Goal: Check status

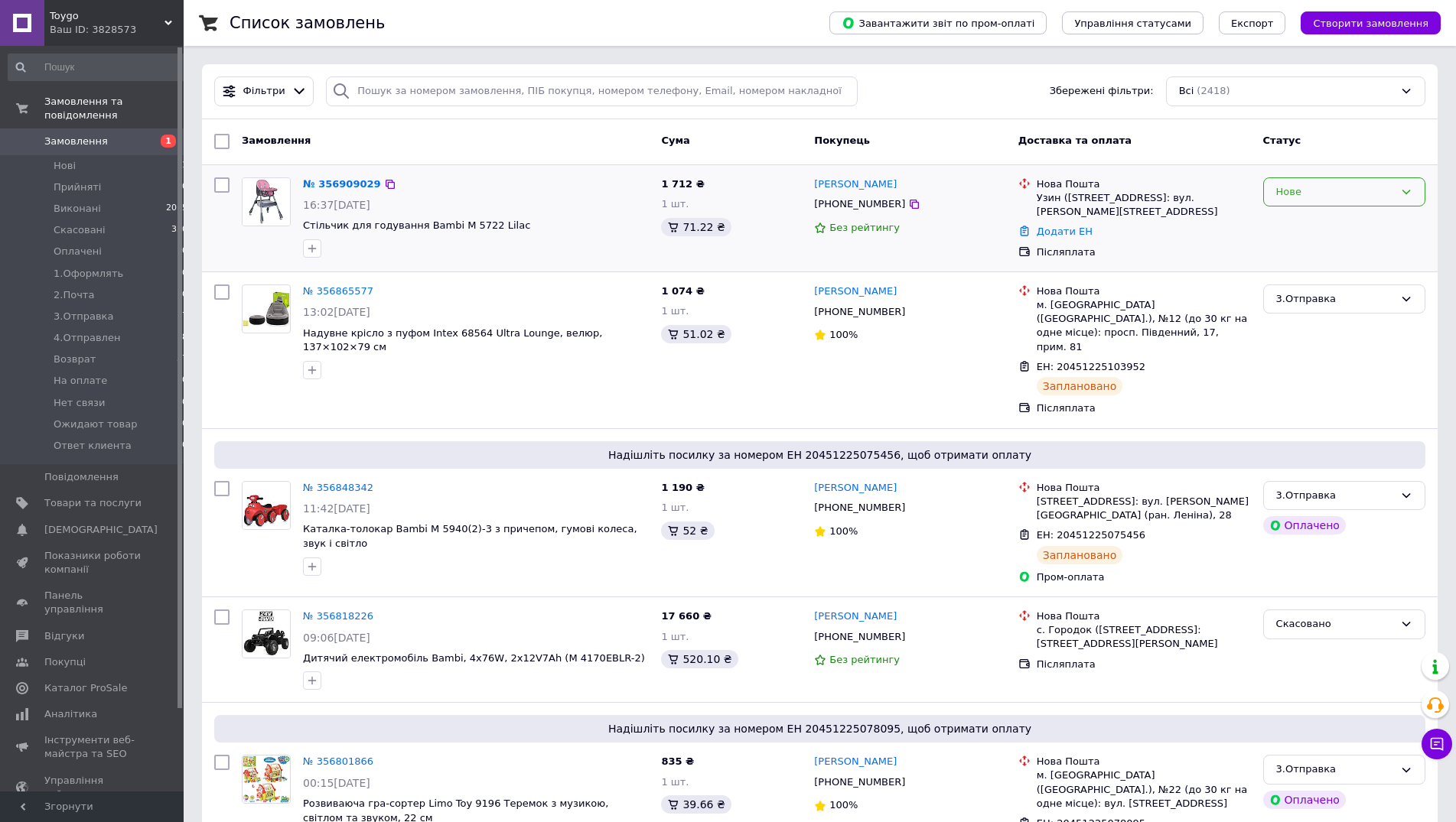
click at [1336, 178] on div "Нове" at bounding box center [1344, 192] width 162 height 30
click at [1292, 227] on li "Прийнято" at bounding box center [1344, 223] width 161 height 28
drag, startPoint x: 832, startPoint y: 208, endPoint x: 886, endPoint y: 206, distance: 54.0
click at [886, 206] on div "[PHONE_NUMBER]" at bounding box center [859, 204] width 98 height 20
copy div "0974191662"
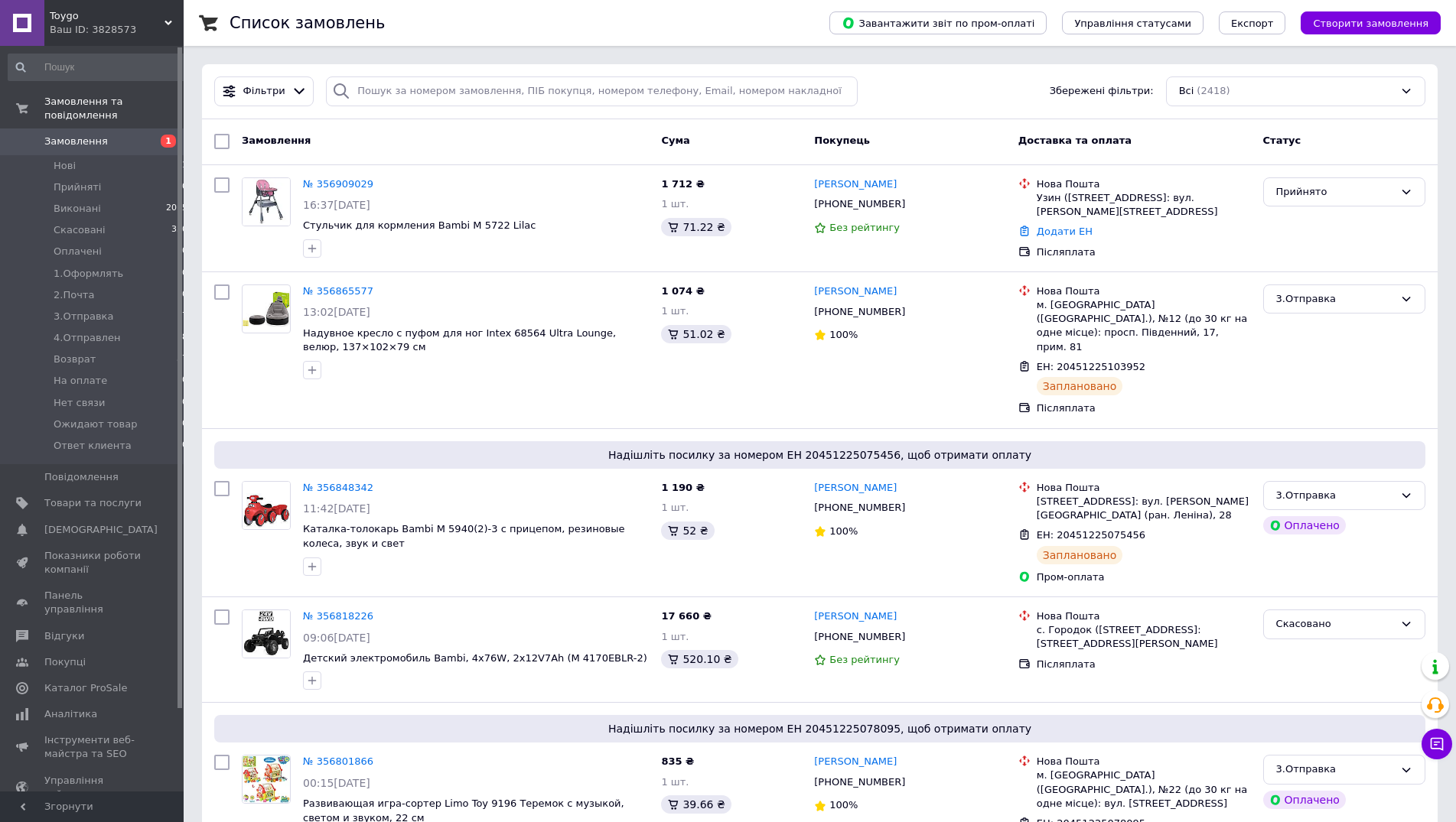
click at [340, 148] on div "Замовлення" at bounding box center [445, 141] width 420 height 27
click at [1303, 203] on div "Прийнято" at bounding box center [1344, 192] width 162 height 30
click at [1307, 305] on li "1.Оформлять" at bounding box center [1344, 308] width 161 height 28
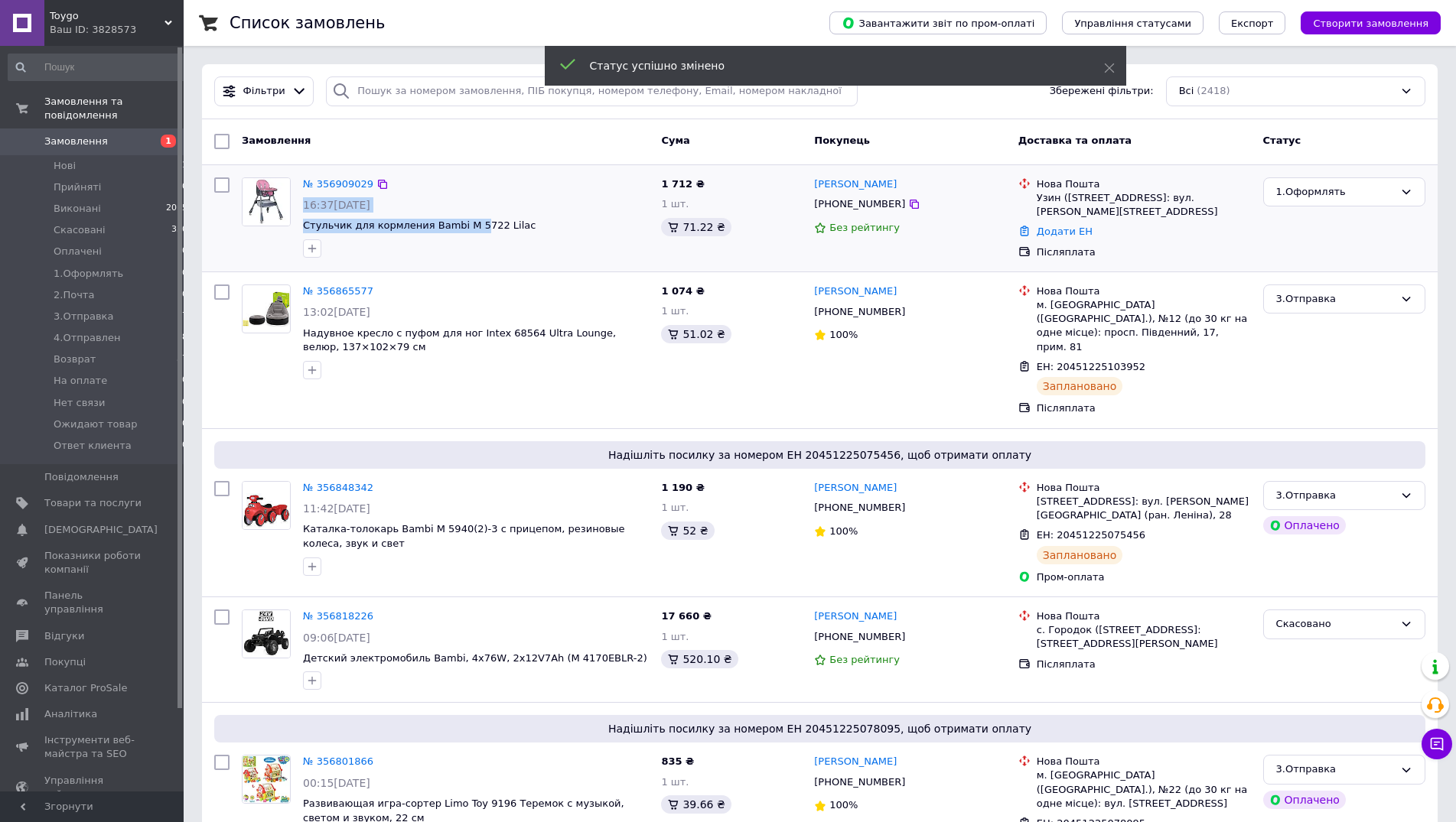
drag, startPoint x: 297, startPoint y: 224, endPoint x: 481, endPoint y: 217, distance: 184.1
click at [477, 217] on div "№ 356909029 16:37[DATE] Стульчик для кормления Bambi M 5722 Lilac" at bounding box center [445, 218] width 420 height 93
click at [519, 215] on div "№ 356909029 16:37[DATE] Стульчик для кормления Bambi M 5722 Lilac" at bounding box center [476, 218] width 358 height 93
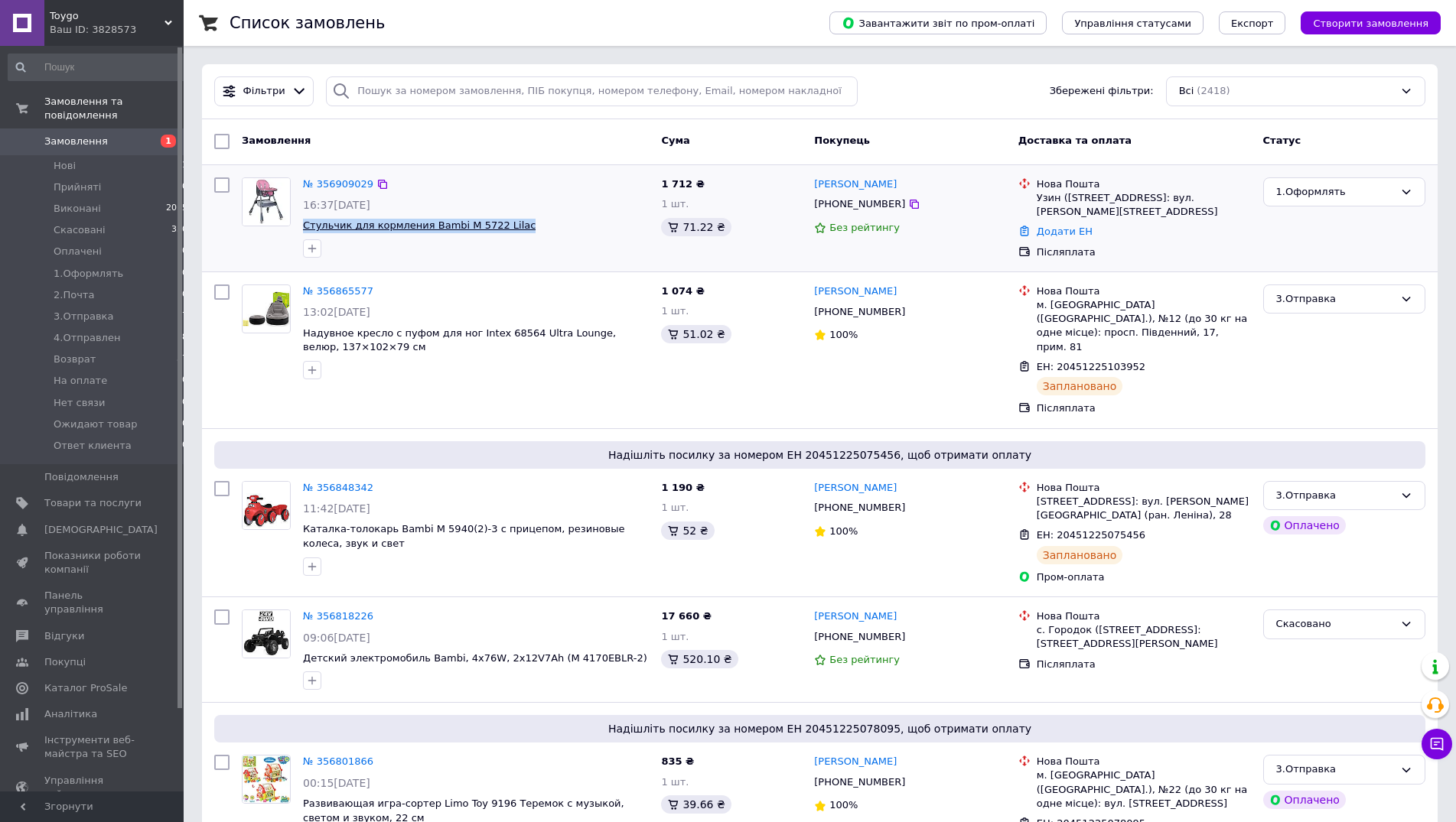
drag, startPoint x: 513, startPoint y: 229, endPoint x: 304, endPoint y: 227, distance: 209.0
click at [304, 227] on span "Стульчик для кормления Bambi M 5722 Lilac" at bounding box center [476, 225] width 346 height 14
copy span "Стульчик для кормления Bambi M 5722 Lilac"
click at [79, 17] on span "Toygo" at bounding box center [107, 16] width 115 height 14
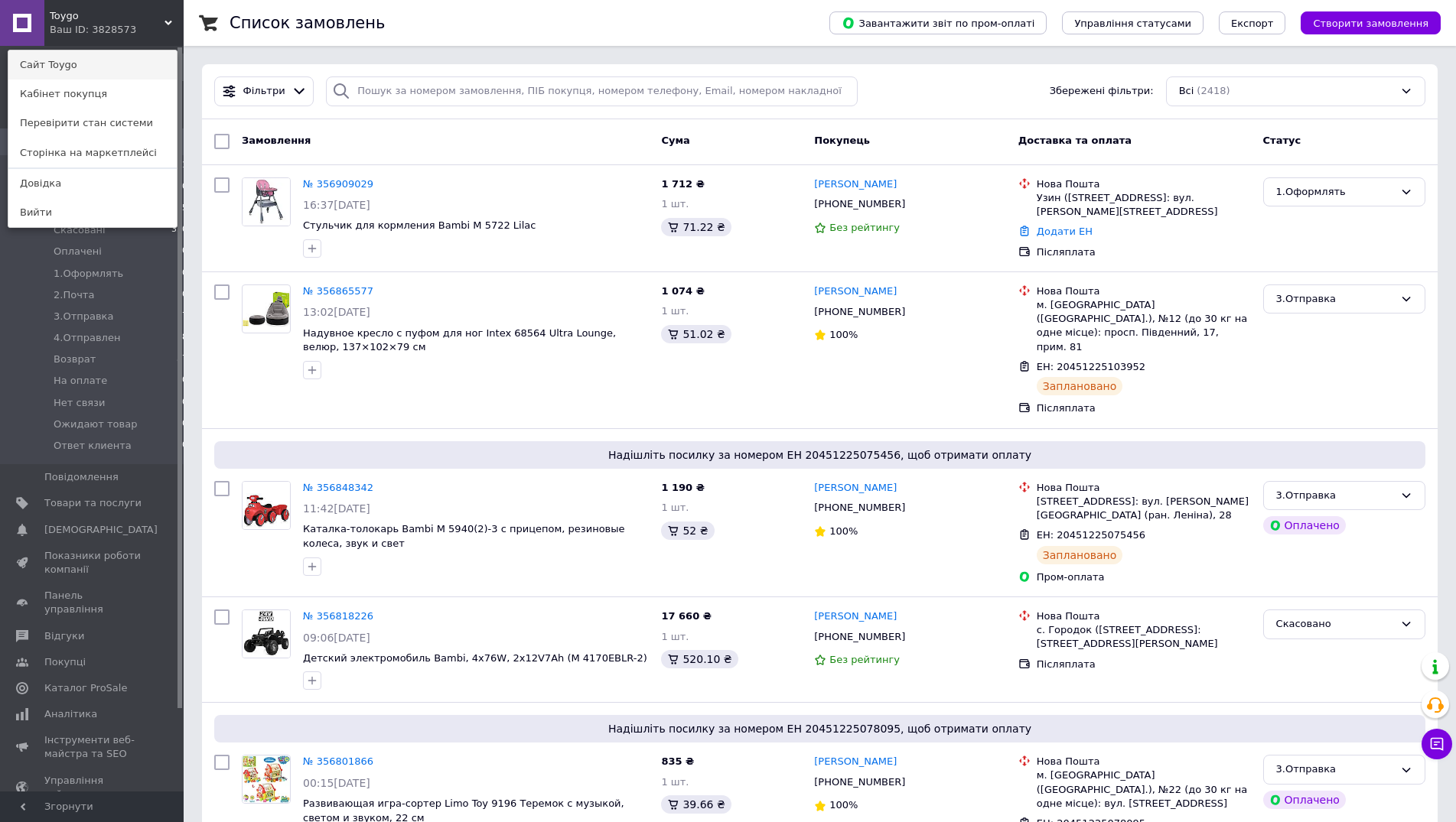
click at [72, 63] on link "Сайт Toygo" at bounding box center [93, 64] width 169 height 29
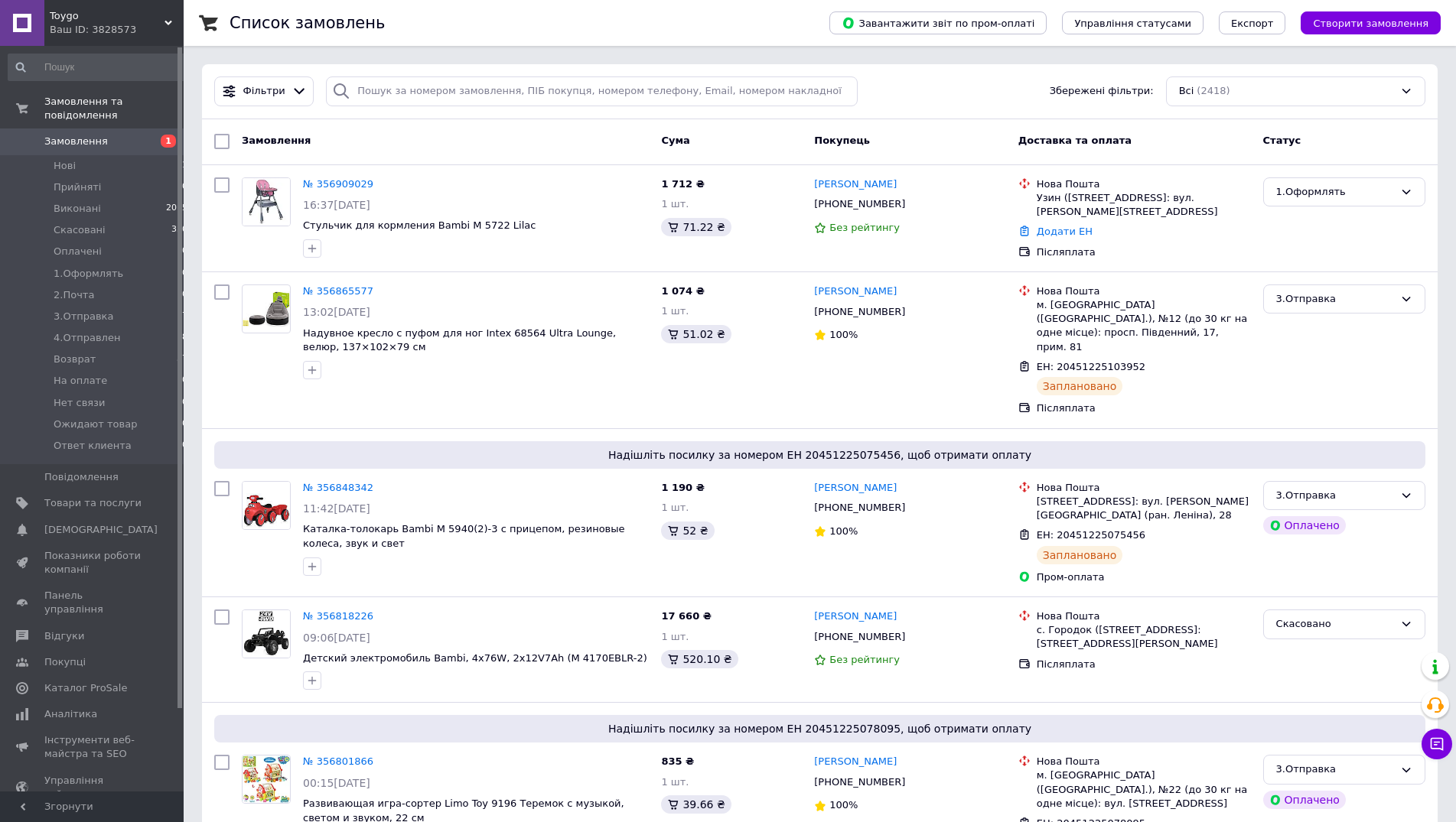
click at [78, 134] on span "Замовлення" at bounding box center [76, 141] width 63 height 14
